Goal: Task Accomplishment & Management: Use online tool/utility

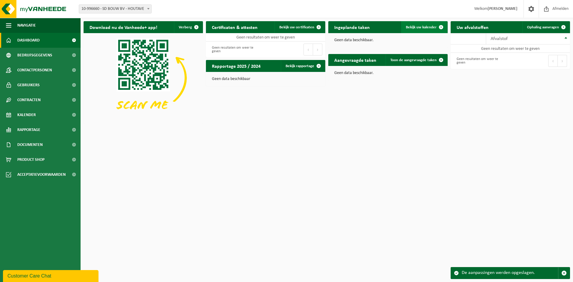
click at [415, 26] on span "Bekijk uw kalender" at bounding box center [421, 27] width 31 height 4
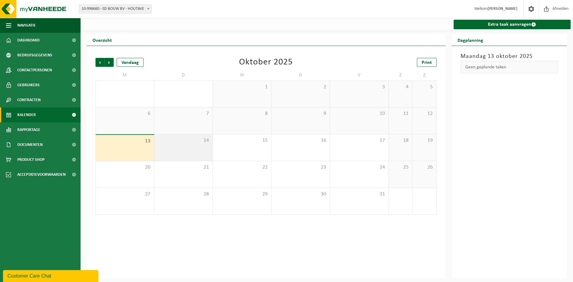
click at [178, 150] on div "14" at bounding box center [183, 147] width 58 height 27
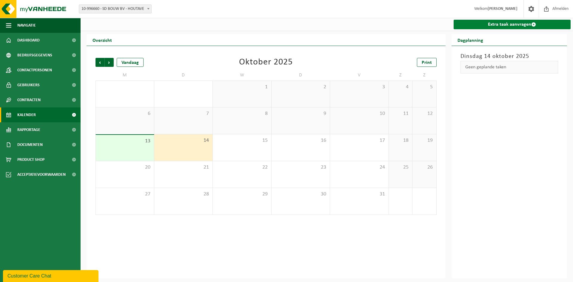
click at [515, 26] on link "Extra taak aanvragen" at bounding box center [511, 25] width 117 height 10
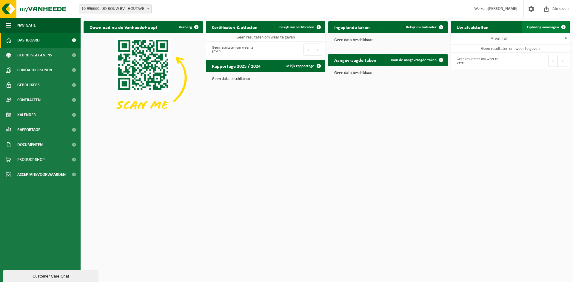
click at [543, 26] on span "Ophaling aanvragen" at bounding box center [543, 27] width 32 height 4
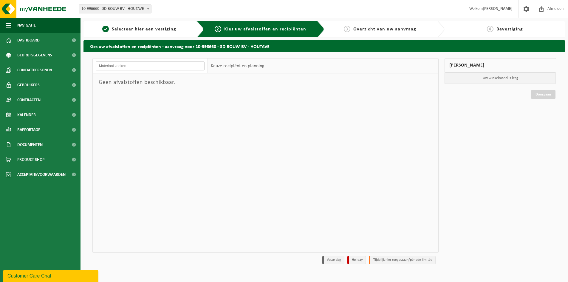
click at [166, 67] on input "text" at bounding box center [150, 65] width 109 height 9
type input "a"
click at [167, 25] on div "1 Selecteer hier een vestiging" at bounding box center [144, 29] width 121 height 16
click at [168, 28] on span "Selecteer hier een vestiging" at bounding box center [144, 29] width 64 height 5
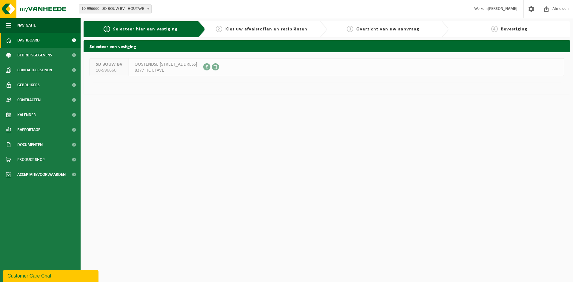
click at [28, 40] on span "Dashboard" at bounding box center [28, 40] width 22 height 15
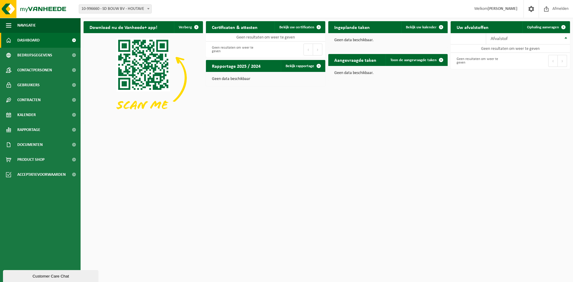
click at [397, 130] on html "Vestiging: 10-996660 - SD BOUW BV - HOUTAVE 10-996660 - SD BOUW BV - HOUTAVE We…" at bounding box center [286, 141] width 573 height 282
click at [440, 59] on span at bounding box center [441, 60] width 12 height 12
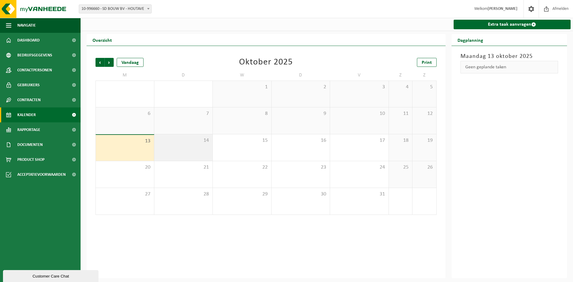
click at [186, 147] on div "14" at bounding box center [183, 147] width 58 height 27
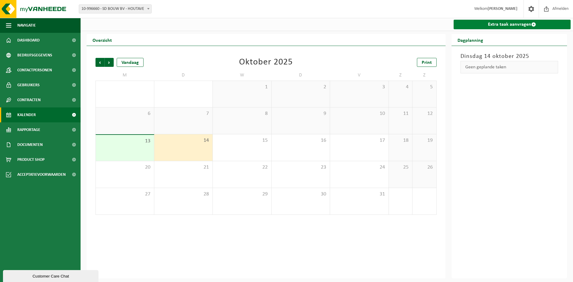
click at [517, 24] on link "Extra taak aanvragen" at bounding box center [511, 25] width 117 height 10
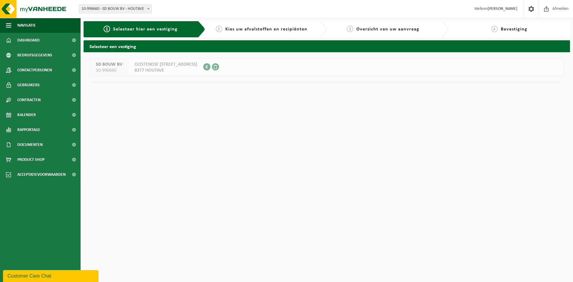
click at [155, 66] on span "OOSTENDSE STEENWEG 71" at bounding box center [166, 64] width 63 height 6
